Goal: Use online tool/utility: Utilize a website feature to perform a specific function

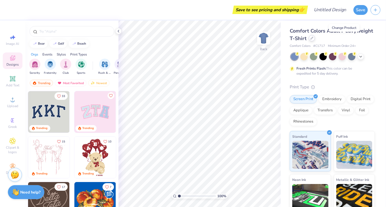
click at [315, 40] on div at bounding box center [312, 38] width 6 height 6
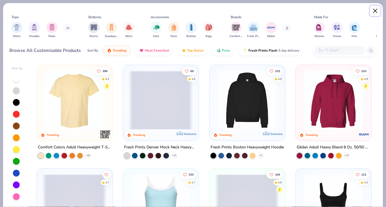
click at [375, 16] on button "Close" at bounding box center [375, 11] width 11 height 11
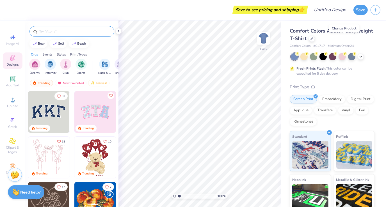
click at [56, 31] on input "text" at bounding box center [75, 32] width 72 height 6
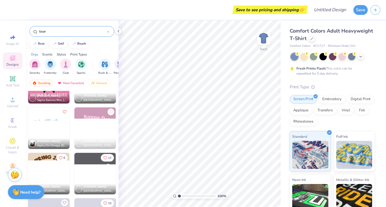
scroll to position [2077, 0]
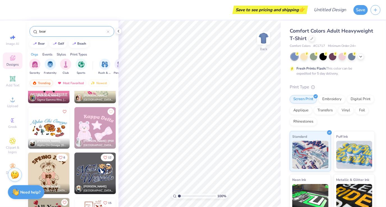
click at [36, 81] on img at bounding box center [34, 83] width 4 height 4
click at [71, 80] on div "Most Favorited" at bounding box center [71, 83] width 32 height 7
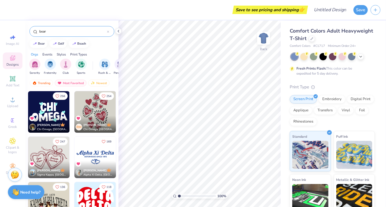
click at [73, 28] on div "bear" at bounding box center [71, 31] width 85 height 11
click at [76, 31] on input "bear" at bounding box center [73, 32] width 68 height 6
type input "bear"
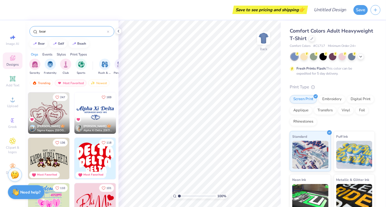
scroll to position [45, 0]
click at [43, 80] on div "Trending" at bounding box center [41, 83] width 23 height 7
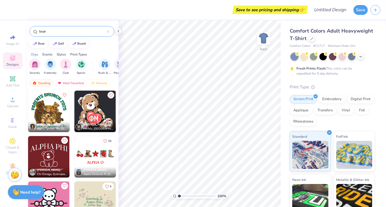
scroll to position [1957, 0]
click at [98, 113] on img at bounding box center [95, 112] width 42 height 42
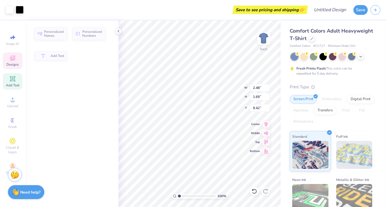
type input "2.48"
type input "1.69"
type input "9.42"
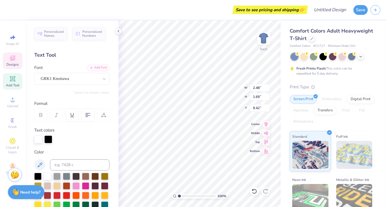
scroll to position [4, 1]
type textarea "NAMI"
type input "1.95502222394123"
type input "9.46"
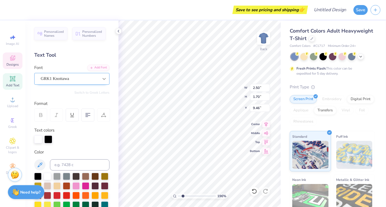
click at [99, 79] on div at bounding box center [104, 79] width 10 height 10
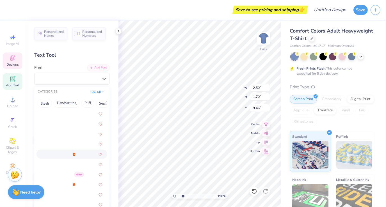
scroll to position [171, 0]
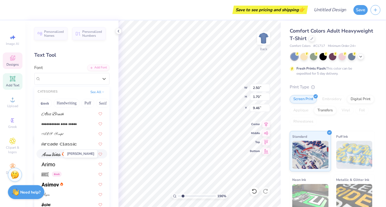
click at [55, 155] on img at bounding box center [51, 155] width 19 height 4
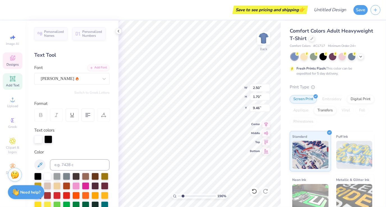
type input "1.95502222394123"
type input "2.47"
type input "1.69"
type input "9.47"
click at [80, 83] on div "[PERSON_NAME]" at bounding box center [71, 79] width 75 height 12
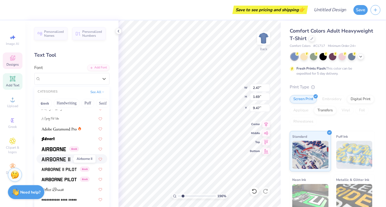
scroll to position [96, 0]
click at [71, 133] on div at bounding box center [72, 128] width 71 height 9
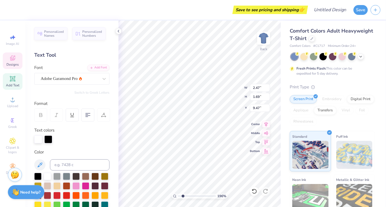
type input "1.95502222394123"
type input "2.48"
type input "1.67"
type input "9.48"
click at [84, 79] on div "Adobe Garamond Pro" at bounding box center [69, 78] width 59 height 9
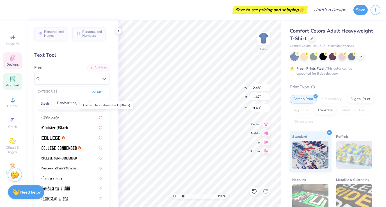
scroll to position [746, 0]
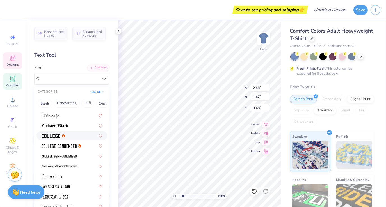
click at [67, 138] on div at bounding box center [72, 136] width 61 height 6
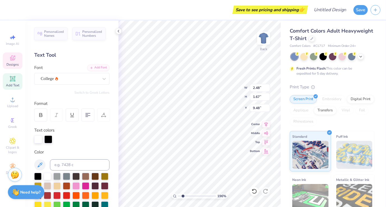
type input "1.95502222394123"
type input "2.50"
type input "1.70"
type input "9.46"
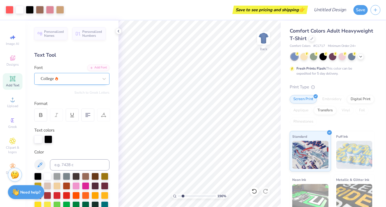
click at [80, 77] on div "College" at bounding box center [69, 78] width 59 height 9
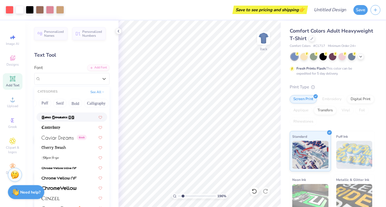
scroll to position [647, 0]
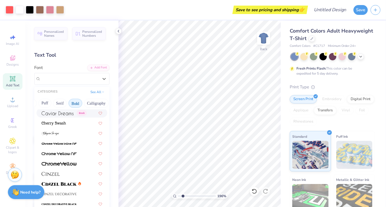
click at [75, 101] on button "Bold" at bounding box center [76, 103] width 14 height 9
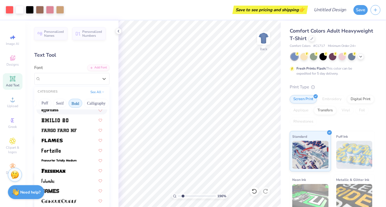
scroll to position [155, 0]
click at [68, 149] on div at bounding box center [72, 150] width 61 height 6
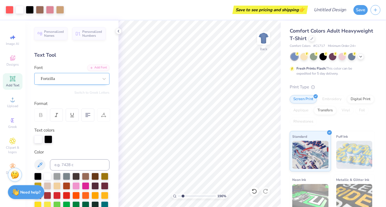
click at [73, 80] on div "Fortzilla" at bounding box center [69, 78] width 59 height 9
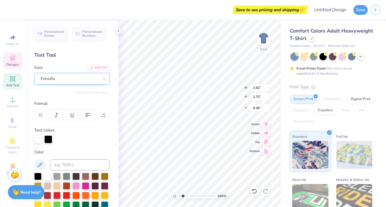
click at [93, 79] on div "Fortzilla" at bounding box center [69, 78] width 59 height 9
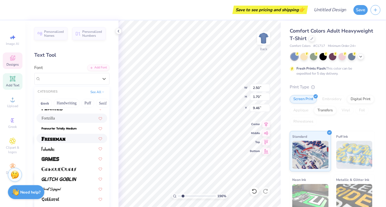
scroll to position [187, 0]
click at [62, 141] on span at bounding box center [54, 138] width 24 height 6
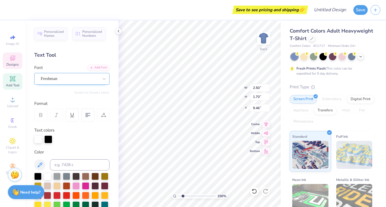
click at [83, 79] on div "Freshman" at bounding box center [69, 78] width 59 height 9
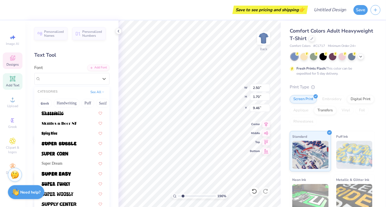
scroll to position [613, 0]
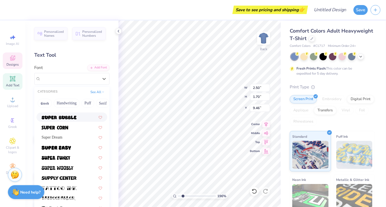
click at [75, 116] on img at bounding box center [59, 118] width 35 height 4
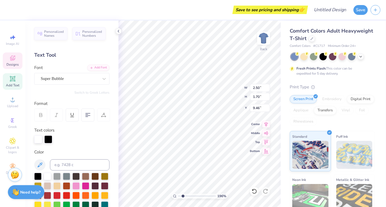
type input "1.95502222394123"
type input "2.48"
type input "1.66"
type input "9.50"
type input "1.95502222394123"
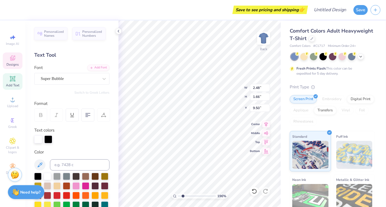
type input "9.45"
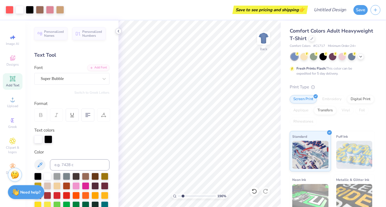
click at [119, 29] on icon at bounding box center [118, 31] width 4 height 4
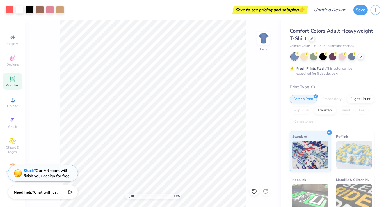
type input "1"
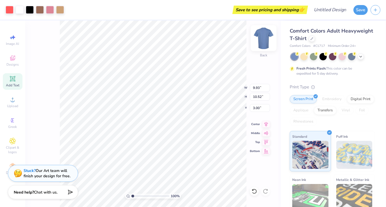
click at [265, 32] on img at bounding box center [264, 38] width 22 height 22
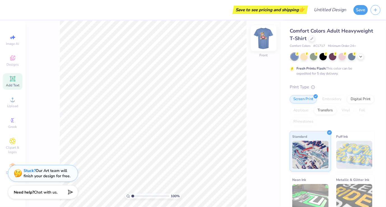
click at [262, 38] on img at bounding box center [264, 38] width 22 height 22
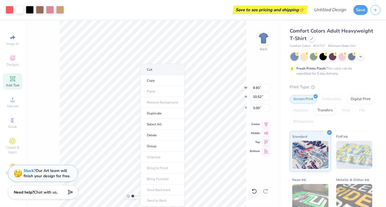
click at [157, 68] on li "Cut" at bounding box center [162, 69] width 44 height 11
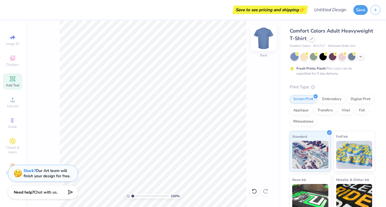
click at [261, 42] on img at bounding box center [264, 38] width 22 height 22
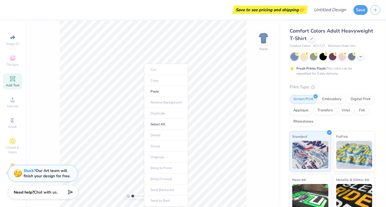
click at [144, 90] on li "Paste" at bounding box center [166, 91] width 44 height 11
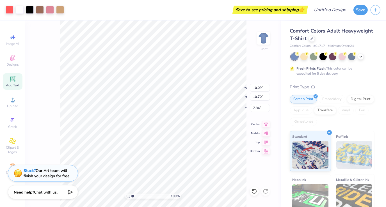
type input "7.84"
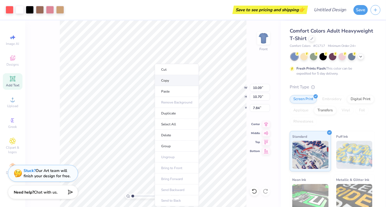
click at [176, 81] on li "Copy" at bounding box center [177, 80] width 44 height 11
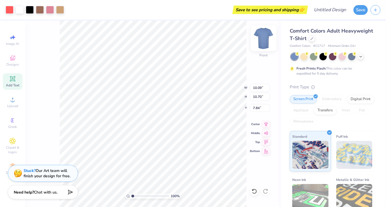
click at [267, 34] on img at bounding box center [264, 38] width 22 height 22
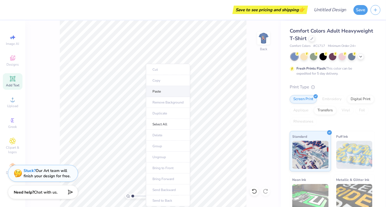
click at [165, 90] on li "Paste" at bounding box center [168, 91] width 44 height 11
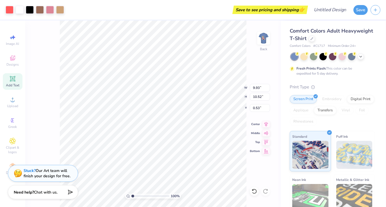
type input "3.97"
type input "4.21"
type input "3.00"
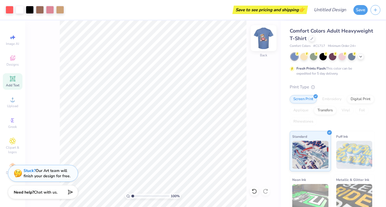
click at [258, 36] on img at bounding box center [264, 38] width 22 height 22
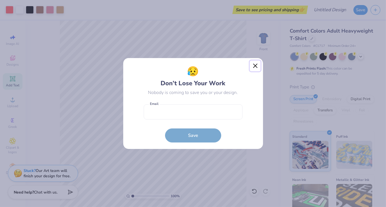
click at [256, 64] on button "Close" at bounding box center [255, 66] width 11 height 11
